Goal: Information Seeking & Learning: Learn about a topic

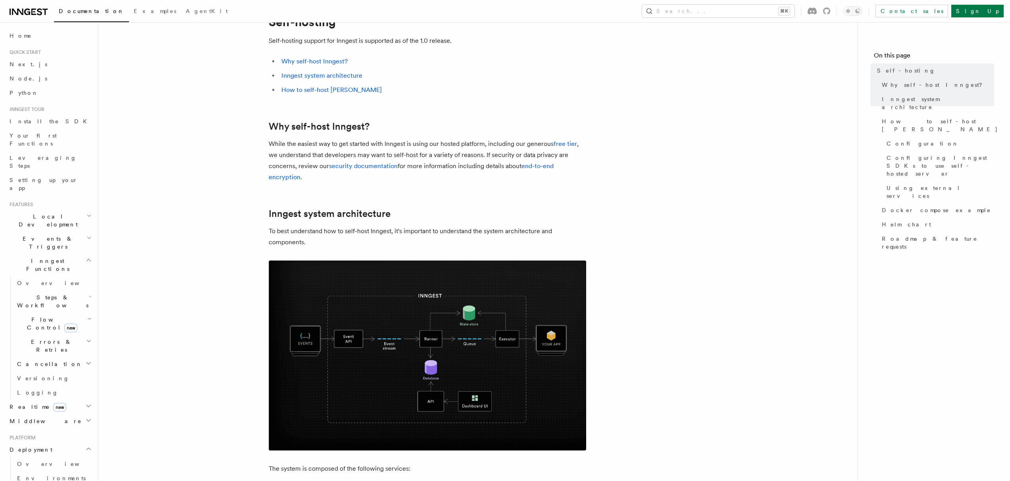
scroll to position [38, 0]
click at [357, 326] on img at bounding box center [427, 355] width 317 height 190
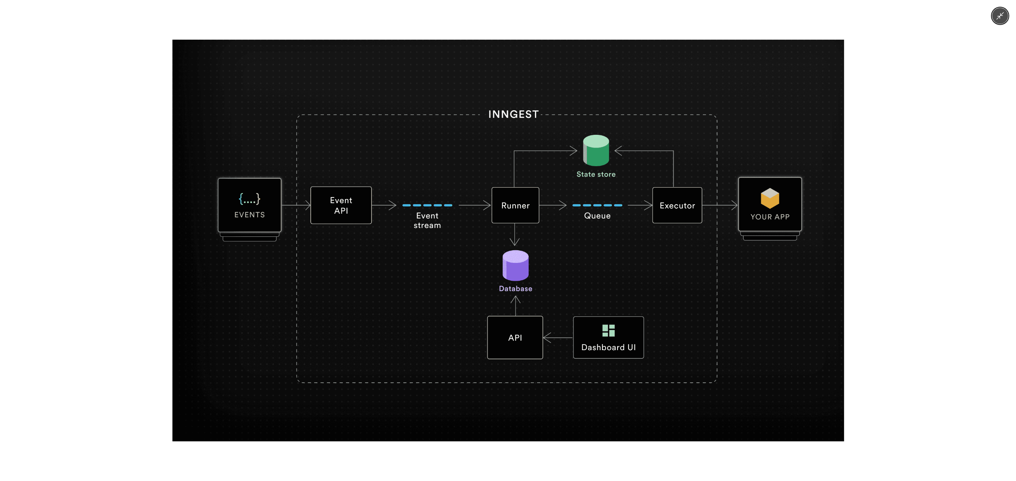
click at [110, 238] on div at bounding box center [508, 240] width 1016 height 481
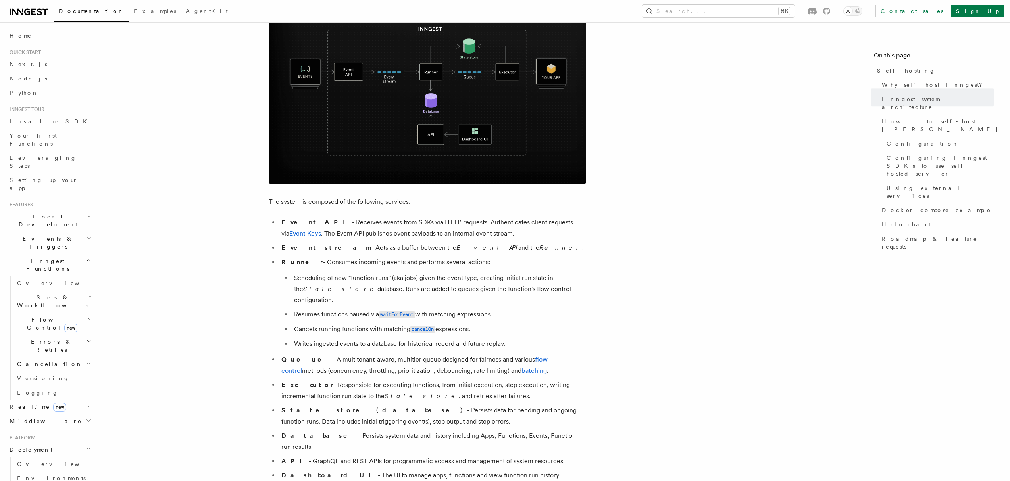
scroll to position [343, 0]
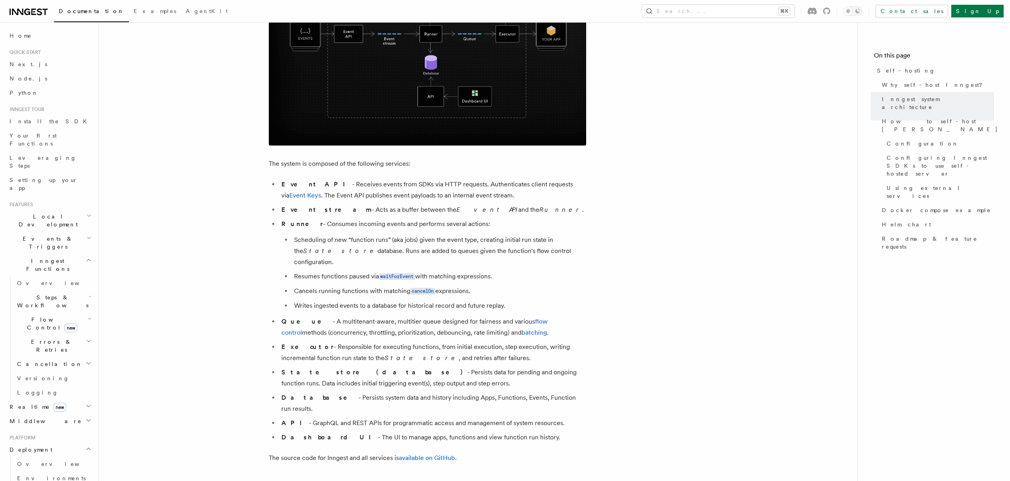
click at [330, 185] on li "Event API - Receives events from SDKs via HTTP requests. Authenticates client r…" at bounding box center [432, 190] width 307 height 22
drag, startPoint x: 330, startPoint y: 185, endPoint x: 471, endPoint y: 199, distance: 141.5
click at [471, 199] on li "Event API - Receives events from SDKs via HTTP requests. Authenticates client r…" at bounding box center [432, 190] width 307 height 22
click at [327, 210] on li "Event stream - Acts as a buffer between the Event API and the Runner ." at bounding box center [432, 209] width 307 height 11
drag, startPoint x: 327, startPoint y: 210, endPoint x: 490, endPoint y: 211, distance: 162.7
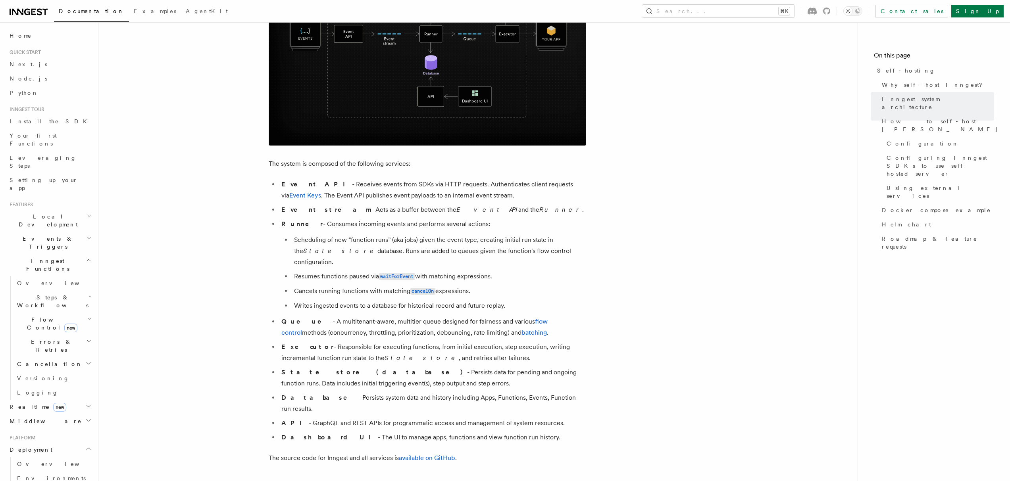
click at [490, 211] on li "Event stream - Acts as a buffer between the Event API and the Runner ." at bounding box center [432, 209] width 307 height 11
click at [325, 222] on li "Runner - Consumes incoming events and performs several actions: Scheduling of n…" at bounding box center [432, 265] width 307 height 93
drag, startPoint x: 325, startPoint y: 222, endPoint x: 447, endPoint y: 223, distance: 122.6
click at [447, 223] on li "Runner - Consumes incoming events and performs several actions: Scheduling of n…" at bounding box center [432, 265] width 307 height 93
click at [313, 241] on li "Scheduling of new “function runs” (aka jobs) given the event type, creating ini…" at bounding box center [439, 250] width 294 height 33
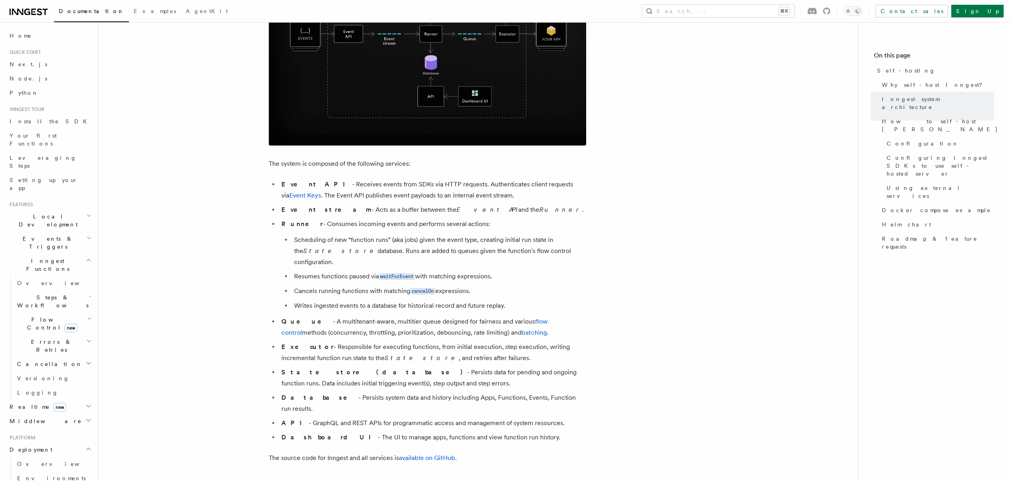
drag, startPoint x: 313, startPoint y: 241, endPoint x: 533, endPoint y: 256, distance: 219.9
click at [533, 256] on li "Scheduling of new “function runs” (aka jobs) given the event type, creating ini…" at bounding box center [439, 250] width 294 height 33
click at [304, 271] on li "Resumes functions paused via waitForEvent with matching expressions." at bounding box center [439, 277] width 294 height 12
drag, startPoint x: 304, startPoint y: 264, endPoint x: 467, endPoint y: 266, distance: 162.3
click at [467, 271] on li "Resumes functions paused via waitForEvent with matching expressions." at bounding box center [439, 277] width 294 height 12
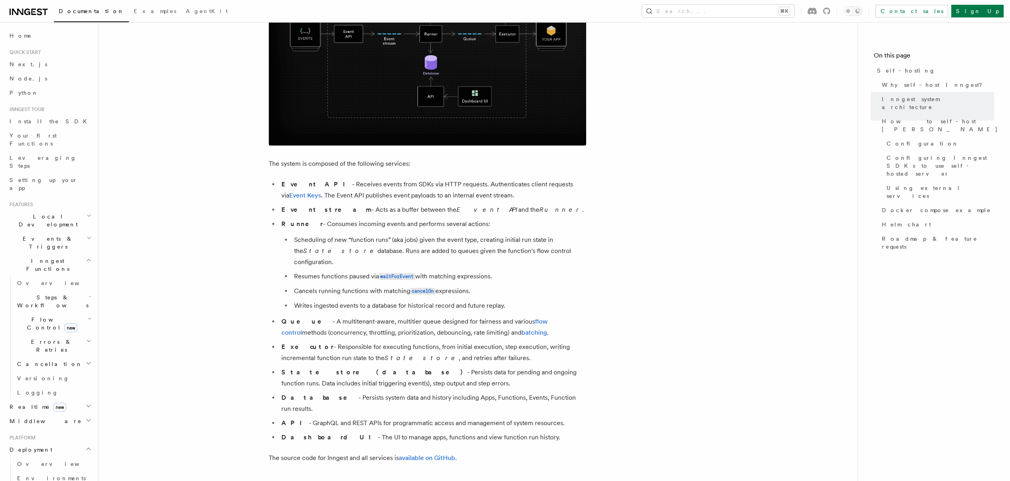
drag, startPoint x: 309, startPoint y: 312, endPoint x: 373, endPoint y: 313, distance: 64.3
click at [373, 316] on li "Queue - A multitenant-aware, multitier queue designed for fairness and various …" at bounding box center [432, 327] width 307 height 22
click at [378, 316] on li "Queue - A multitenant-aware, multitier queue designed for fairness and various …" at bounding box center [432, 327] width 307 height 22
drag, startPoint x: 378, startPoint y: 312, endPoint x: 580, endPoint y: 311, distance: 201.9
click at [580, 316] on li "Queue - A multitenant-aware, multitier queue designed for fairness and various …" at bounding box center [432, 327] width 307 height 22
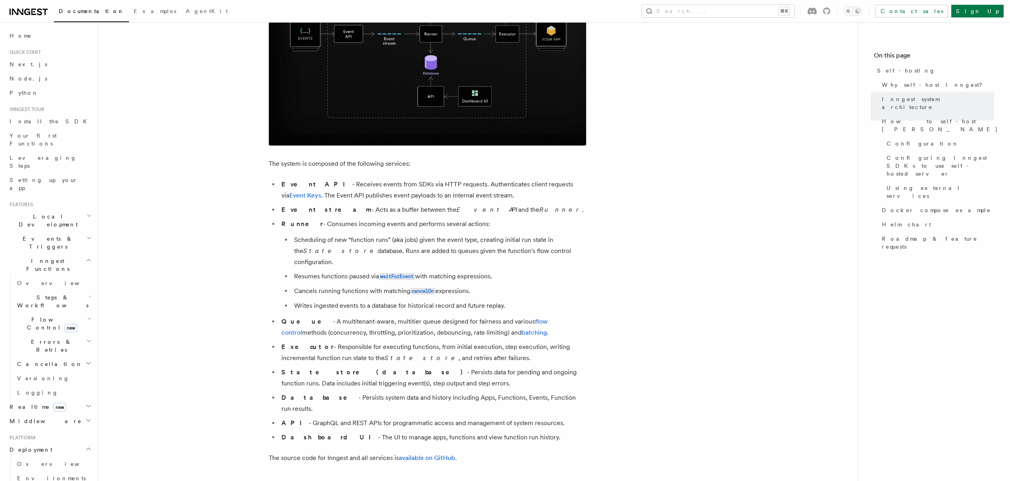
click at [323, 342] on li "Executor - Responsible for executing functions, from initial execution, step ex…" at bounding box center [432, 353] width 307 height 22
drag, startPoint x: 323, startPoint y: 338, endPoint x: 431, endPoint y: 348, distance: 107.9
click at [436, 345] on li "Executor - Responsible for executing functions, from initial execution, step ex…" at bounding box center [432, 353] width 307 height 22
click at [373, 369] on li "State store (database) - Persists data for pending and ongoing function runs. D…" at bounding box center [432, 378] width 307 height 22
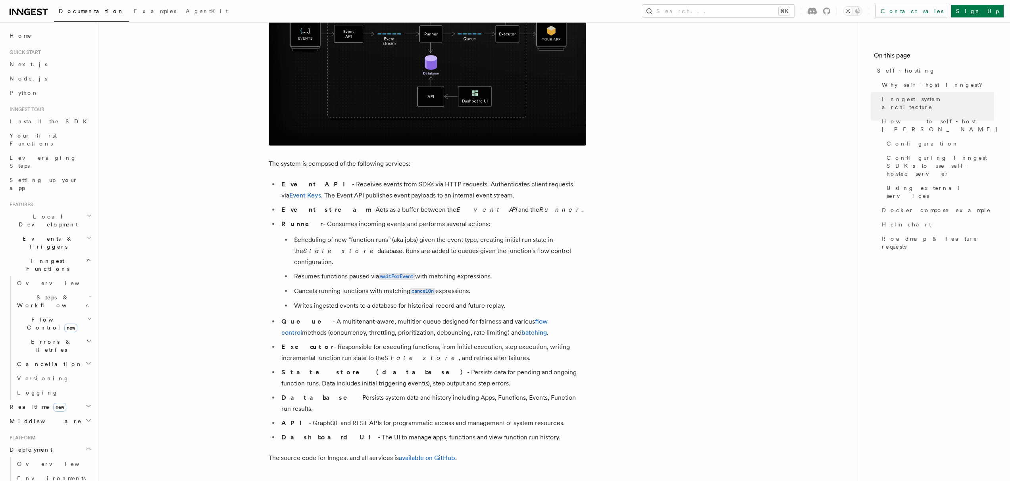
click at [373, 369] on li "State store (database) - Persists data for pending and ongoing function runs. D…" at bounding box center [432, 378] width 307 height 22
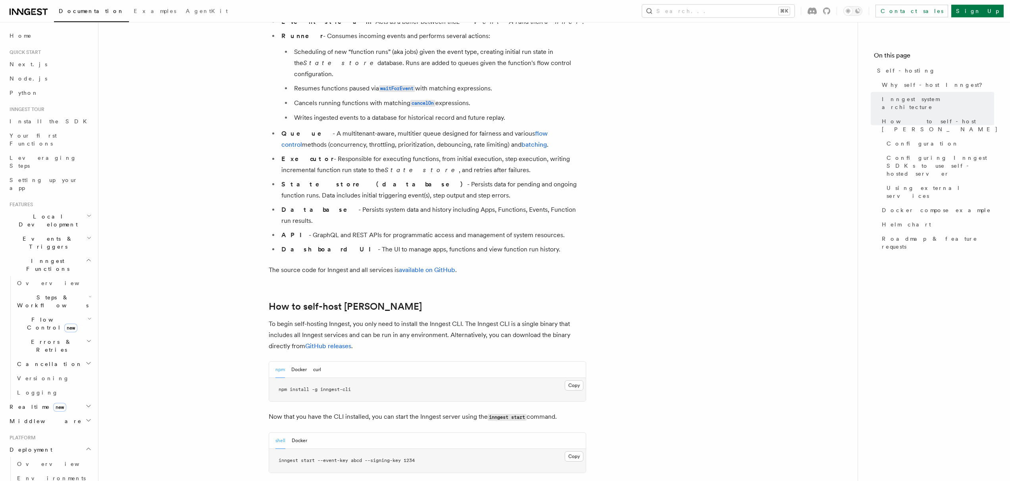
scroll to position [622, 0]
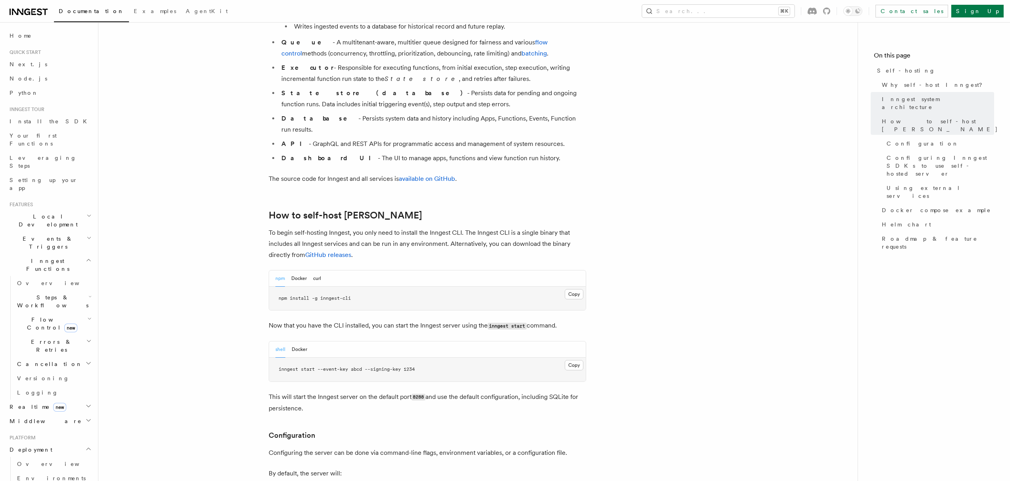
click at [308, 342] on div "shell Docker" at bounding box center [427, 350] width 317 height 16
click at [297, 342] on button "Docker" at bounding box center [299, 350] width 15 height 16
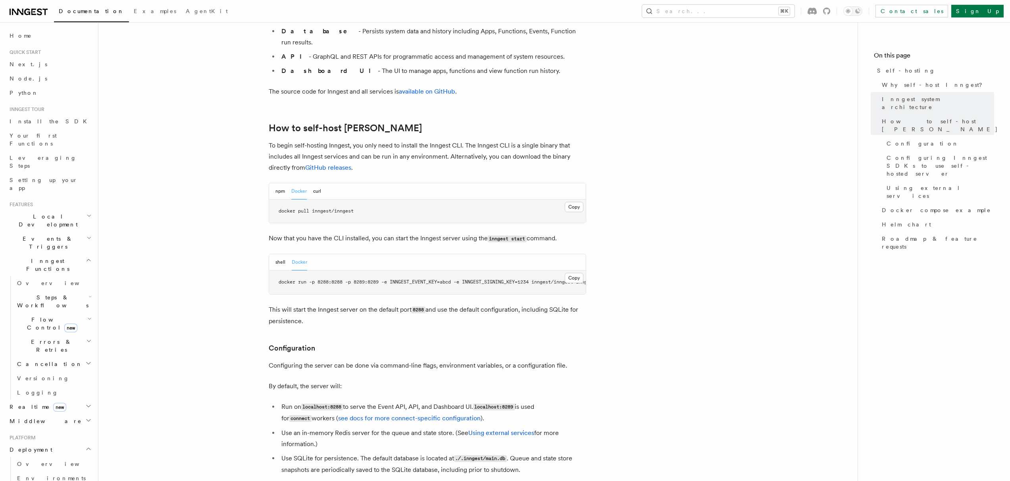
scroll to position [787, 0]
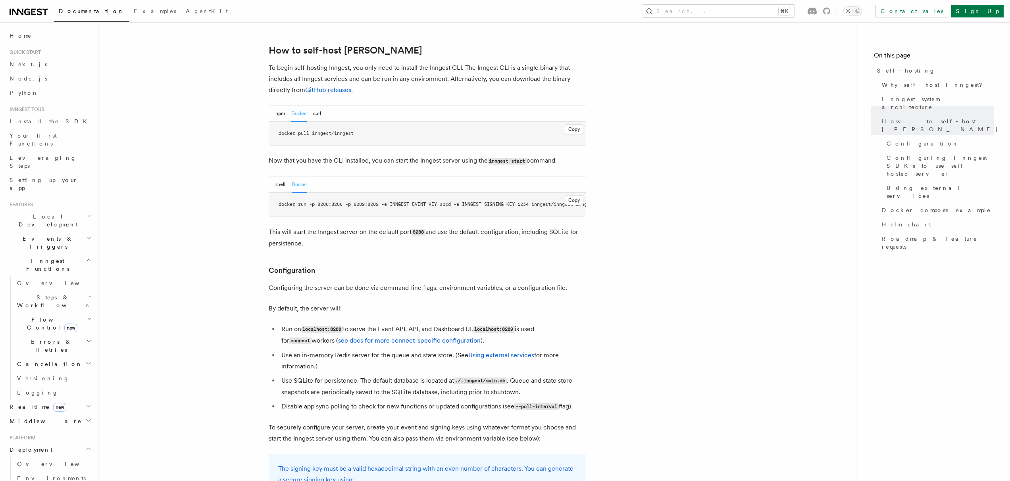
click at [287, 375] on li "Use SQLite for persistence. The default database is located at ./.inngest/main.…" at bounding box center [432, 386] width 307 height 23
drag, startPoint x: 287, startPoint y: 364, endPoint x: 520, endPoint y: 380, distance: 233.4
click at [520, 380] on li "Use SQLite for persistence. The default database is located at ./.inngest/main.…" at bounding box center [432, 386] width 307 height 23
click at [281, 401] on li "Disable app sync polling to check for new functions or updated configurations (…" at bounding box center [432, 407] width 307 height 12
drag, startPoint x: 281, startPoint y: 389, endPoint x: 524, endPoint y: 395, distance: 242.9
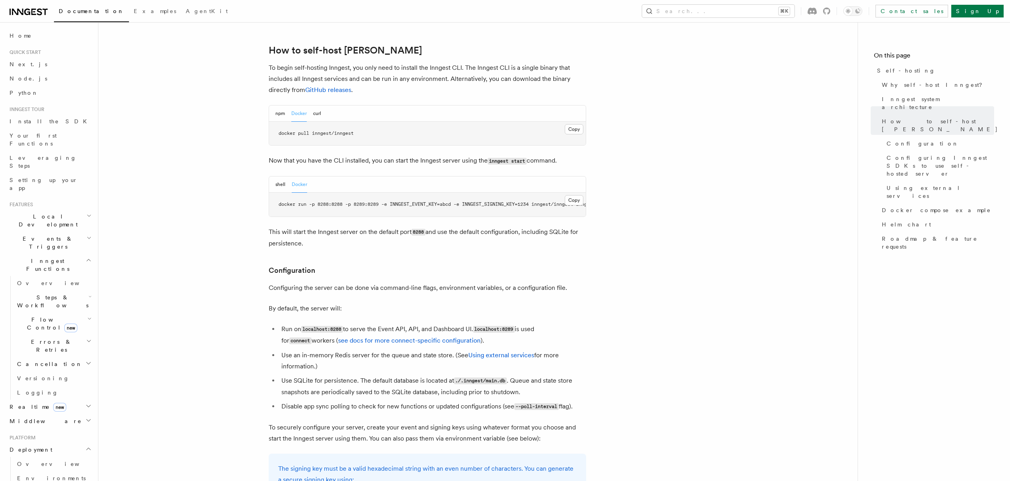
click at [526, 401] on li "Disable app sync polling to check for new functions or updated configurations (…" at bounding box center [432, 407] width 307 height 12
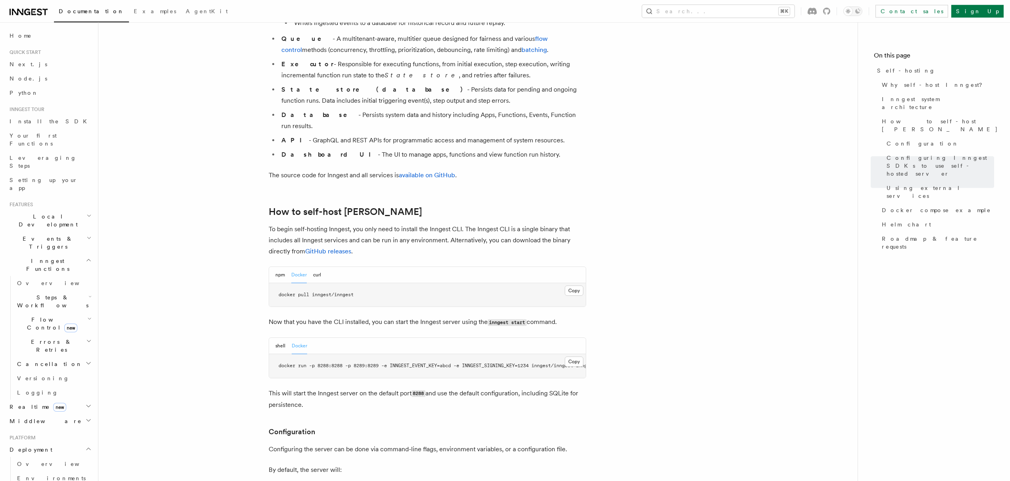
scroll to position [0, 0]
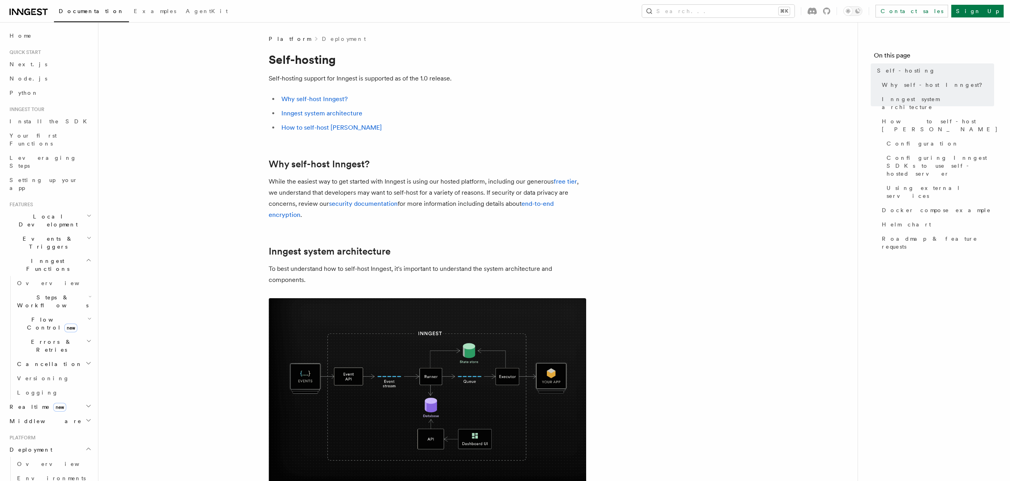
click at [37, 13] on icon at bounding box center [29, 12] width 38 height 10
click at [134, 13] on span "Examples" at bounding box center [155, 11] width 42 height 6
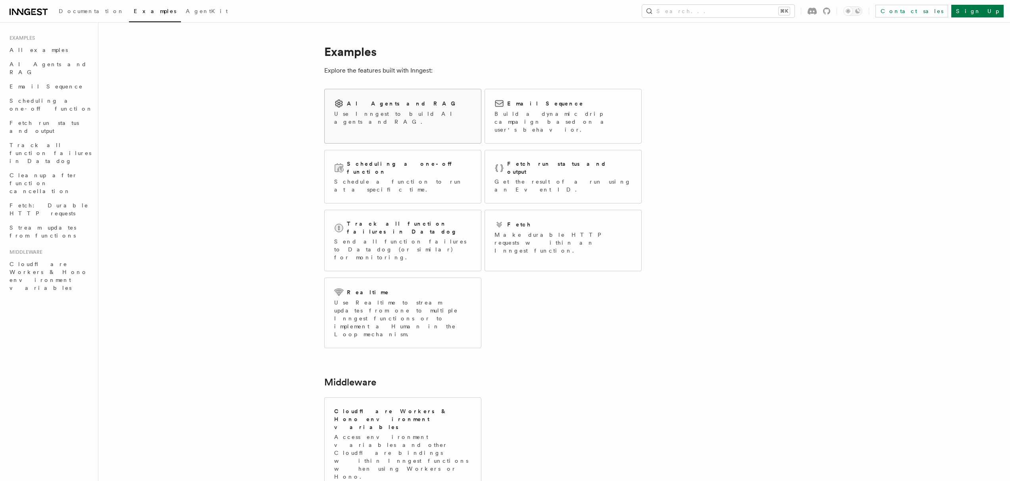
click at [381, 114] on p "Use Inngest to build AI agents and RAG." at bounding box center [402, 118] width 137 height 16
